Goal: Information Seeking & Learning: Learn about a topic

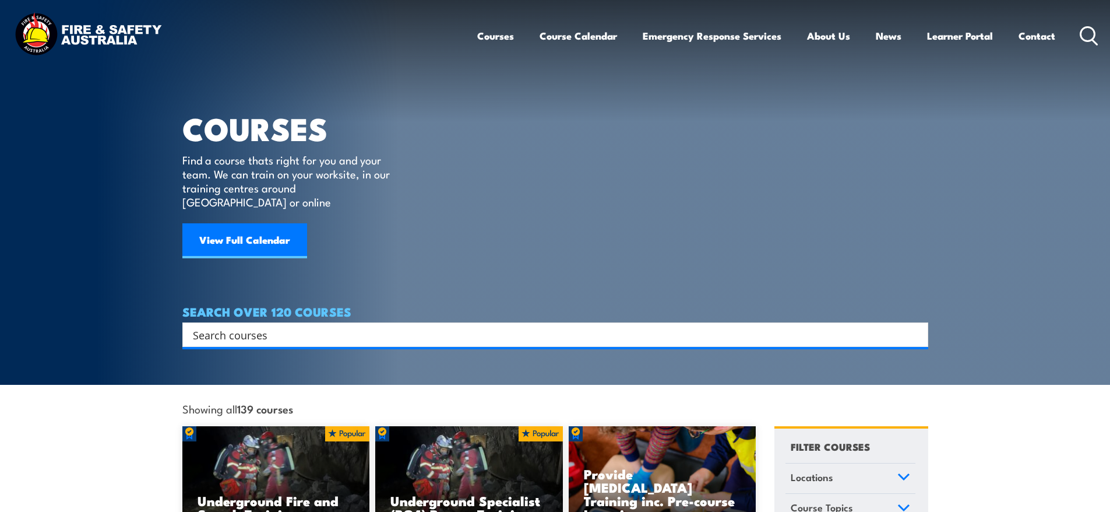
click at [395, 326] on input "Search input" at bounding box center [548, 334] width 710 height 17
click at [283, 326] on input "Search input" at bounding box center [548, 334] width 710 height 17
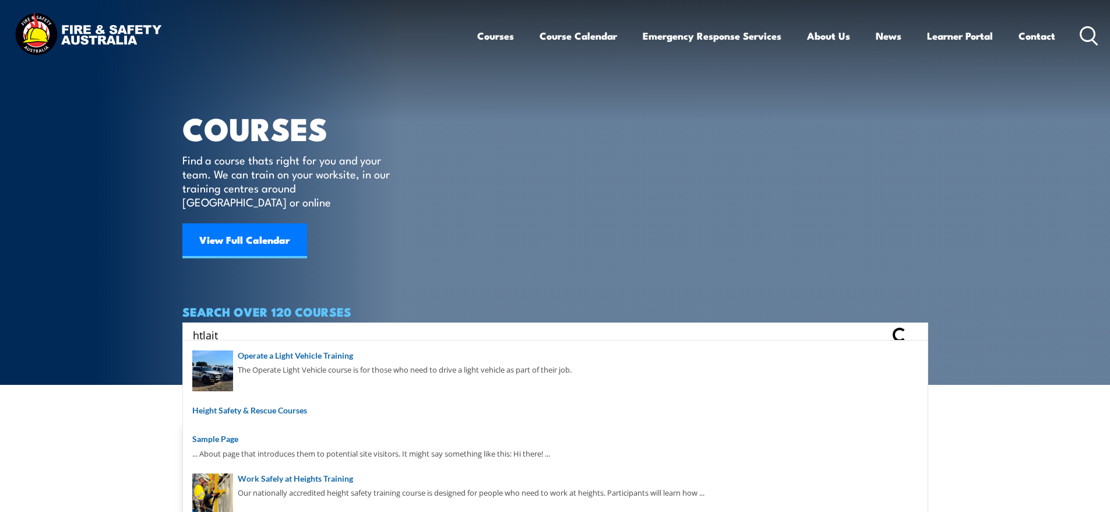
type input "htlait"
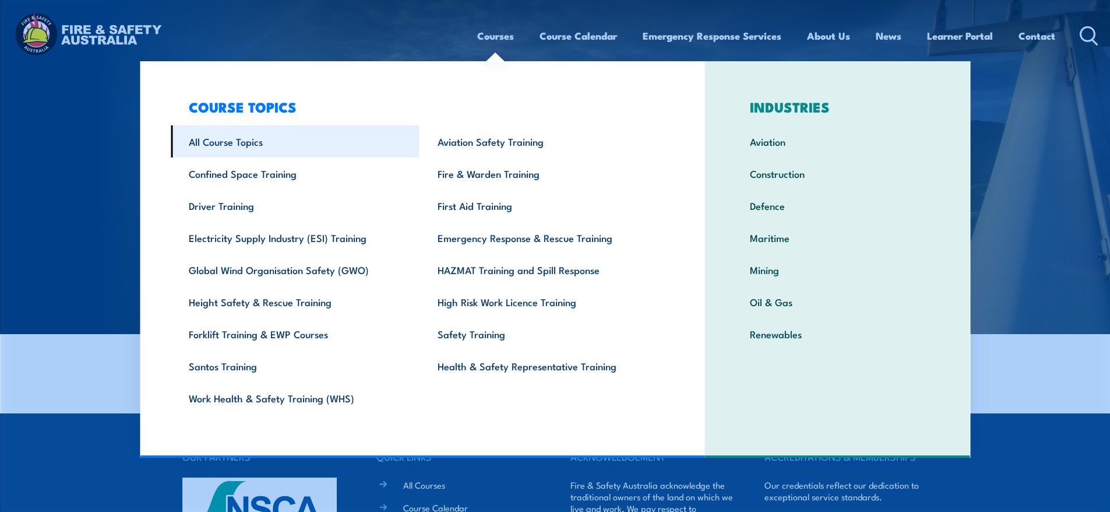
click at [213, 142] on link "All Course Topics" at bounding box center [295, 141] width 249 height 32
